Goal: Task Accomplishment & Management: Manage account settings

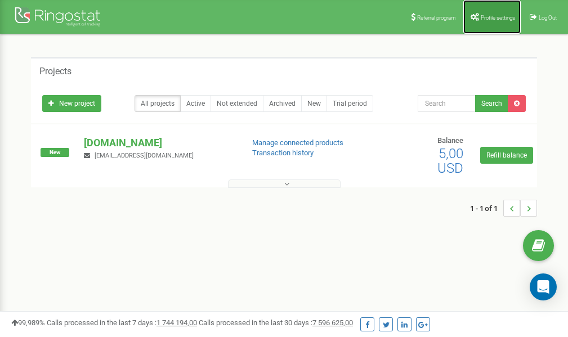
click at [499, 20] on span "Profile settings" at bounding box center [498, 18] width 34 height 6
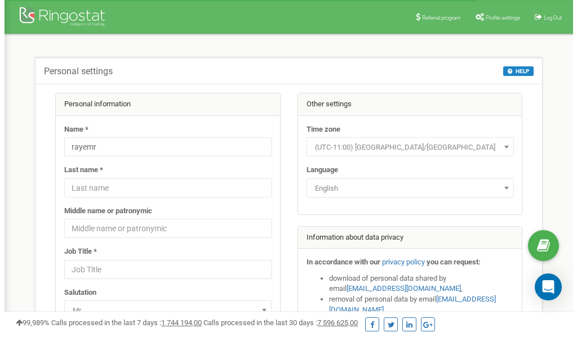
scroll to position [56, 0]
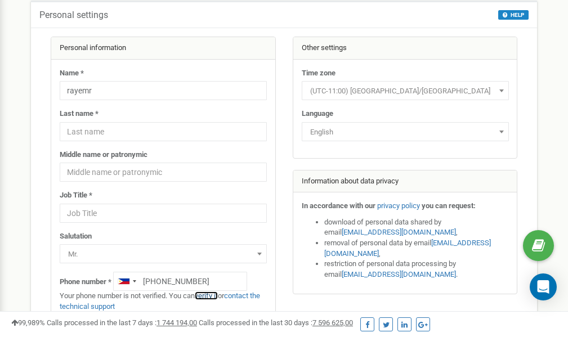
click at [210, 297] on link "verify it" at bounding box center [206, 296] width 23 height 8
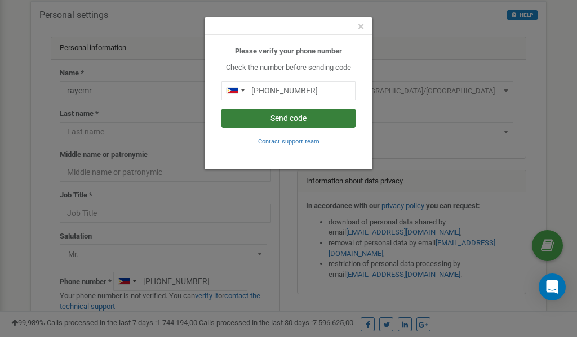
click at [309, 120] on button "Send code" at bounding box center [288, 118] width 134 height 19
